Goal: Task Accomplishment & Management: Complete application form

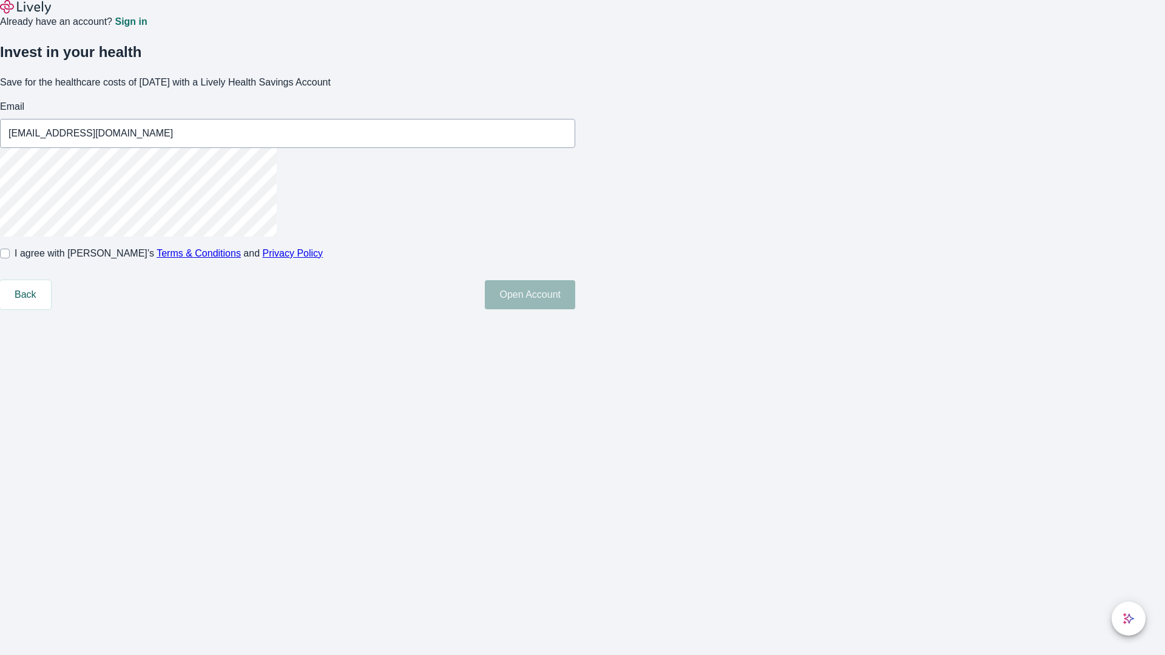
click at [10, 258] on input "I agree with Lively’s Terms & Conditions and Privacy Policy" at bounding box center [5, 254] width 10 height 10
checkbox input "true"
click at [575, 309] on button "Open Account" at bounding box center [530, 294] width 90 height 29
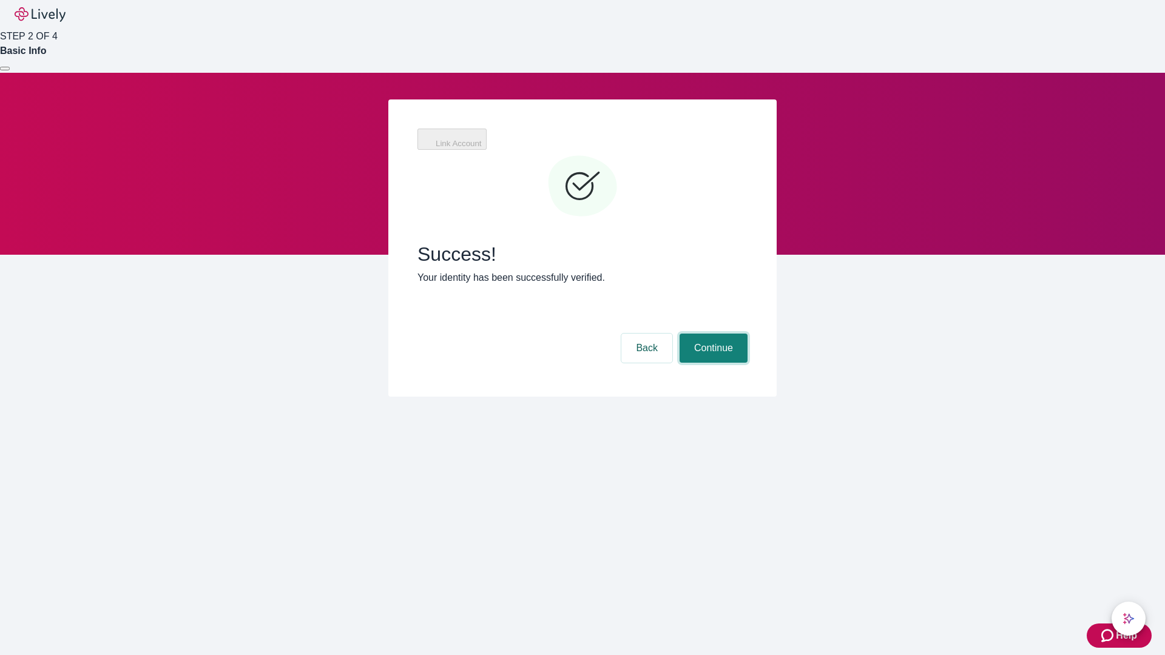
click at [712, 334] on button "Continue" at bounding box center [713, 348] width 68 height 29
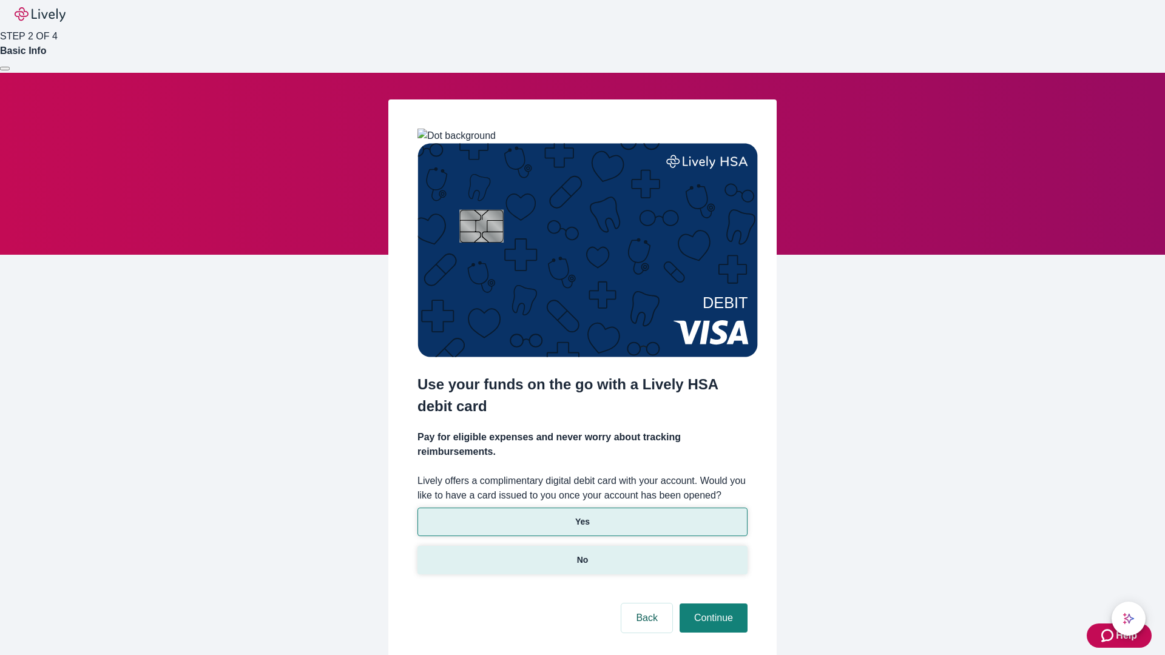
click at [582, 554] on p "No" at bounding box center [583, 560] width 12 height 13
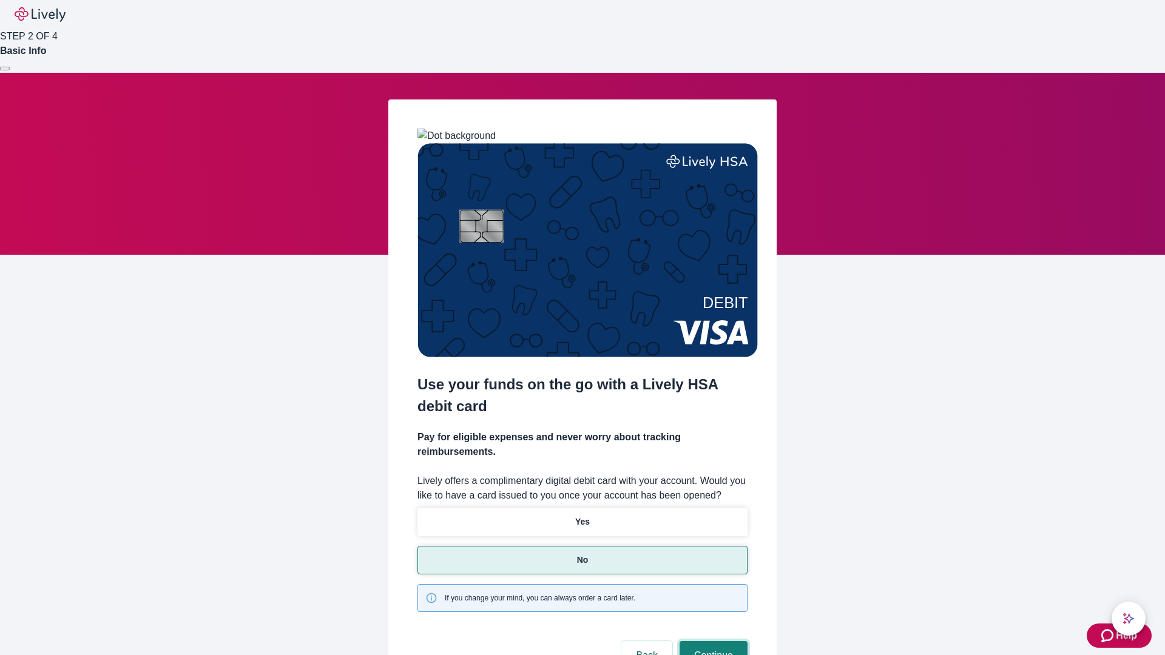
click at [712, 641] on button "Continue" at bounding box center [713, 655] width 68 height 29
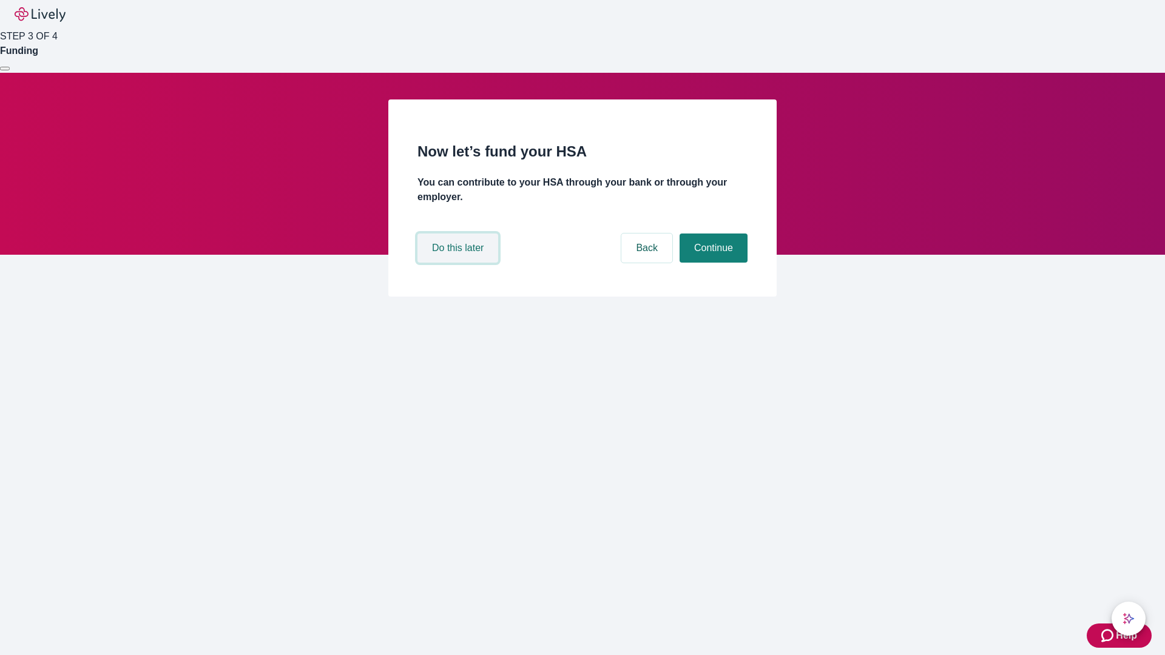
click at [459, 263] on button "Do this later" at bounding box center [457, 248] width 81 height 29
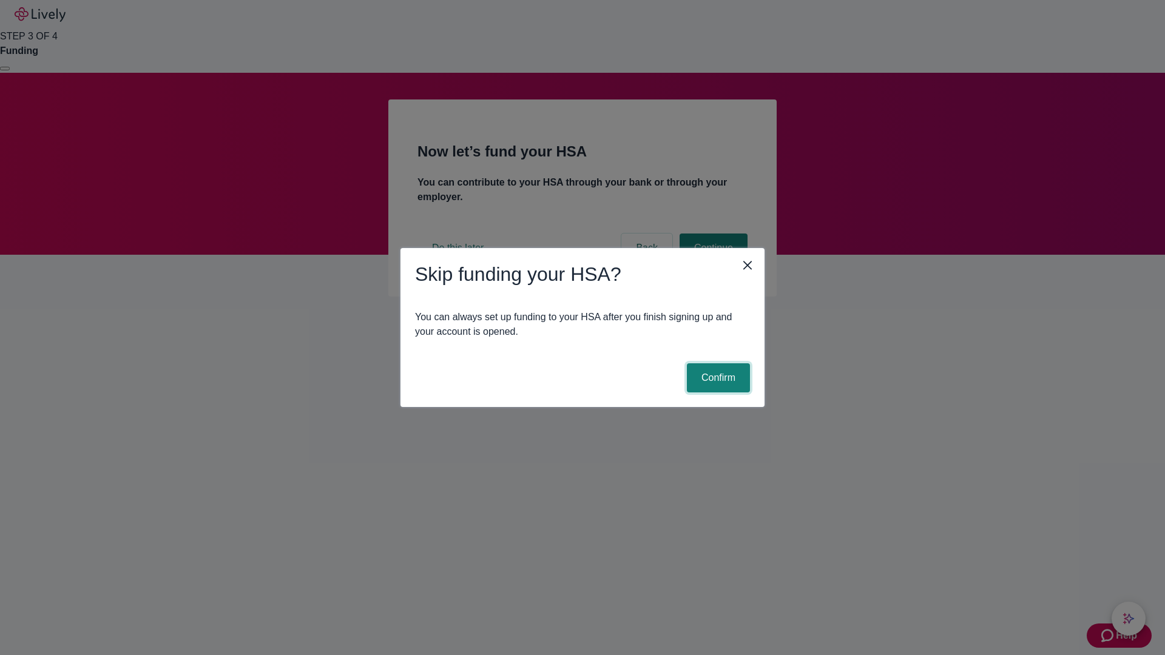
click at [716, 378] on button "Confirm" at bounding box center [718, 377] width 63 height 29
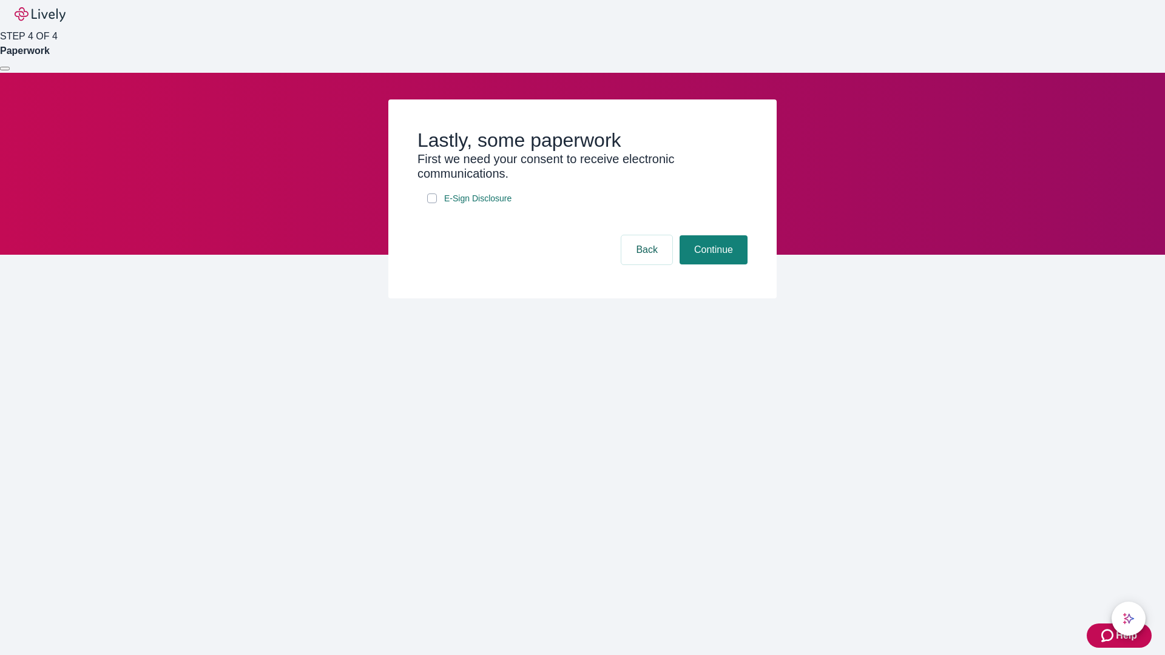
click at [432, 203] on input "E-Sign Disclosure" at bounding box center [432, 199] width 10 height 10
checkbox input "true"
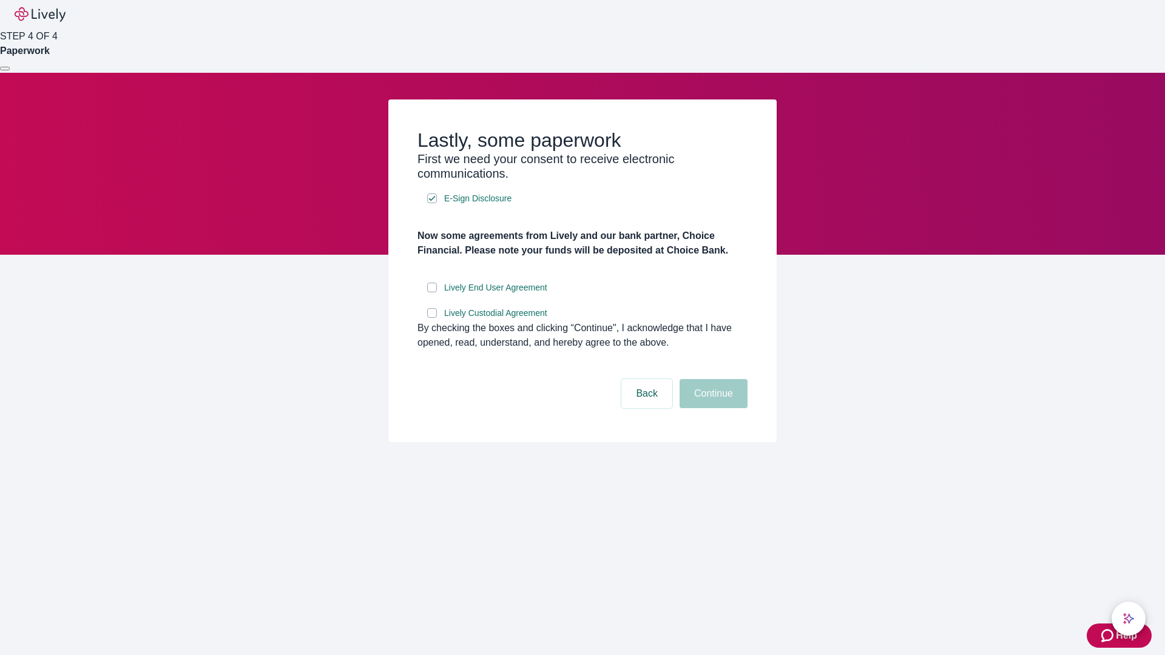
click at [432, 292] on input "Lively End User Agreement" at bounding box center [432, 288] width 10 height 10
checkbox input "true"
click at [432, 318] on input "Lively Custodial Agreement" at bounding box center [432, 313] width 10 height 10
checkbox input "true"
click at [712, 408] on button "Continue" at bounding box center [713, 393] width 68 height 29
